Goal: Book appointment/travel/reservation

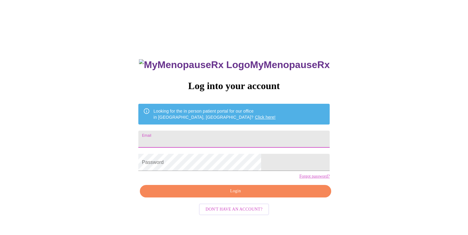
click at [267, 139] on input "Email" at bounding box center [233, 138] width 191 height 17
type input "[EMAIL_ADDRESS][DOMAIN_NAME]"
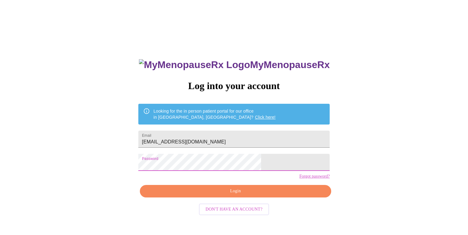
click at [259, 195] on span "Login" at bounding box center [235, 191] width 177 height 8
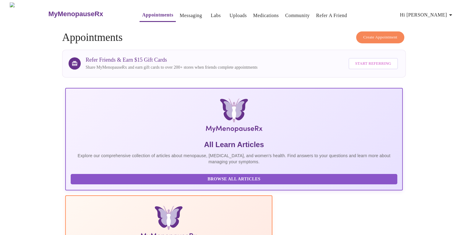
click at [148, 14] on link "Appointments" at bounding box center [157, 15] width 31 height 9
click at [387, 36] on span "Create Appointment" at bounding box center [380, 37] width 34 height 7
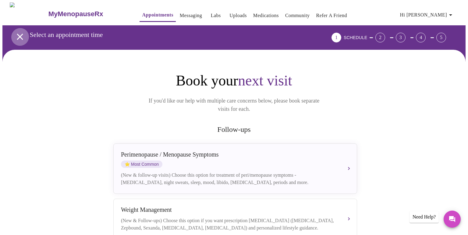
click at [18, 35] on icon "open drawer" at bounding box center [20, 37] width 6 height 6
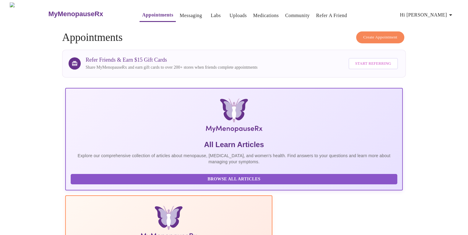
click at [367, 38] on button "Create Appointment" at bounding box center [380, 37] width 48 height 12
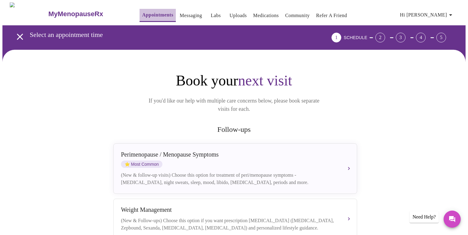
click at [143, 12] on link "Appointments" at bounding box center [157, 15] width 31 height 9
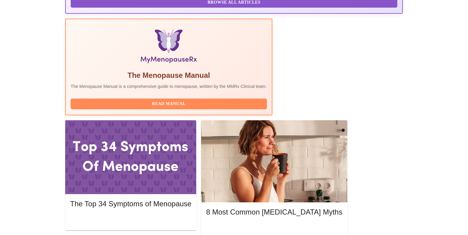
scroll to position [179, 0]
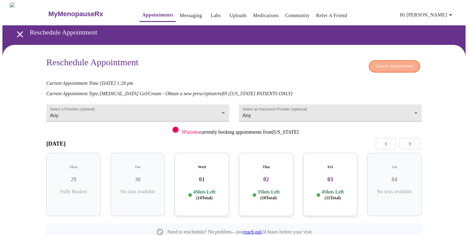
click at [391, 62] on span "Cancel Appointment" at bounding box center [394, 66] width 37 height 8
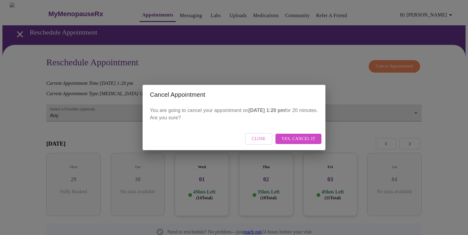
click at [298, 139] on span "Yes, cancel it" at bounding box center [298, 139] width 34 height 8
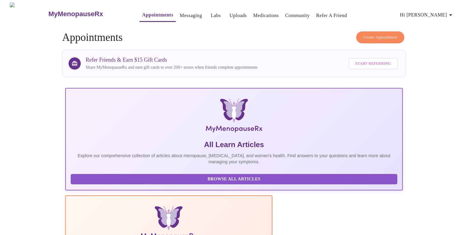
click at [290, 12] on link "Community" at bounding box center [297, 15] width 25 height 9
